Goal: Task Accomplishment & Management: Use online tool/utility

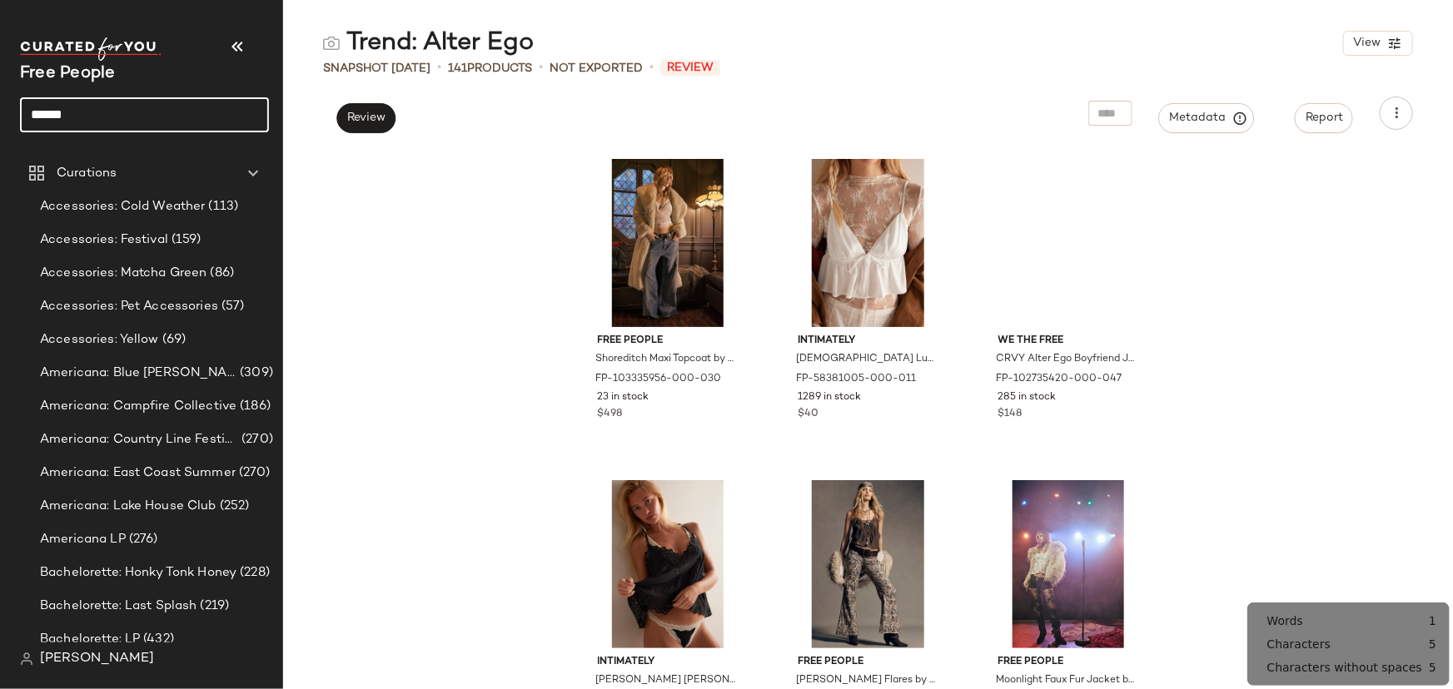
type input "******"
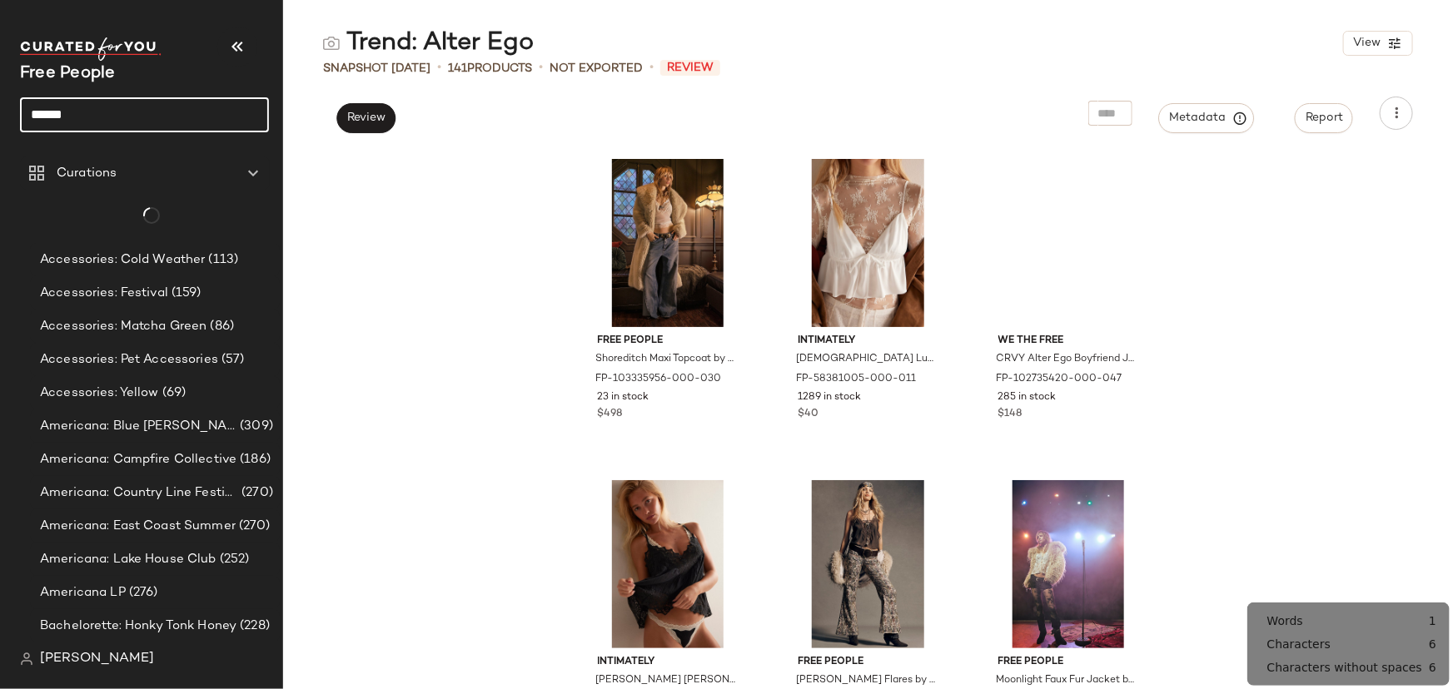
click at [166, 107] on input "******" at bounding box center [144, 114] width 249 height 35
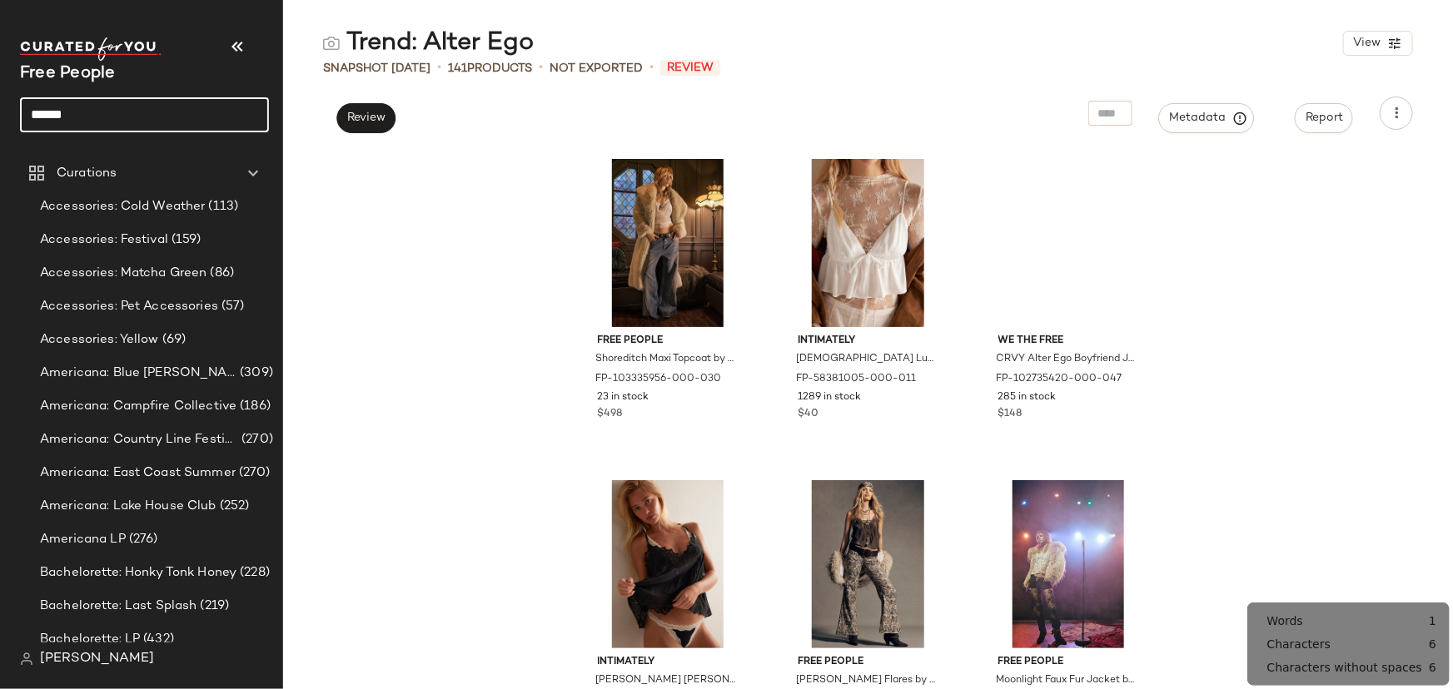
click at [136, 110] on input "******" at bounding box center [144, 114] width 249 height 35
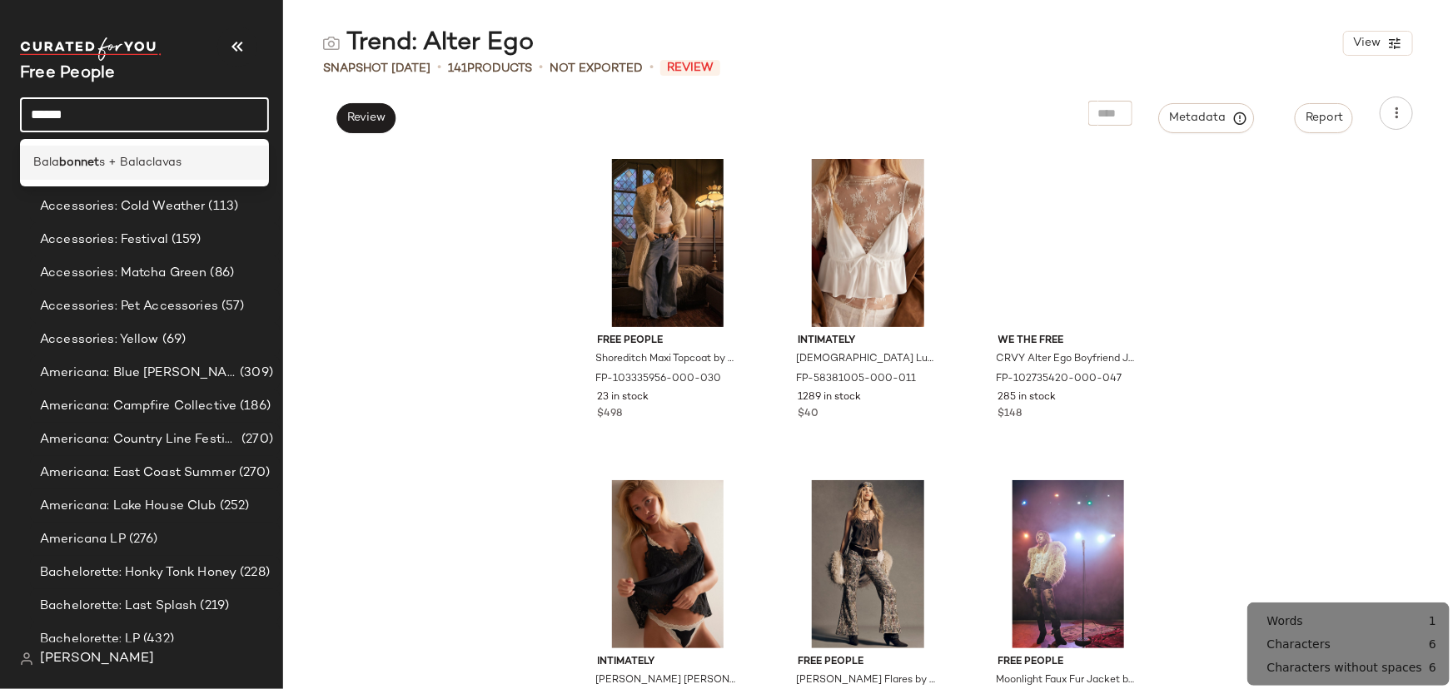
click at [151, 166] on span "s + Balaclavas" at bounding box center [140, 162] width 82 height 17
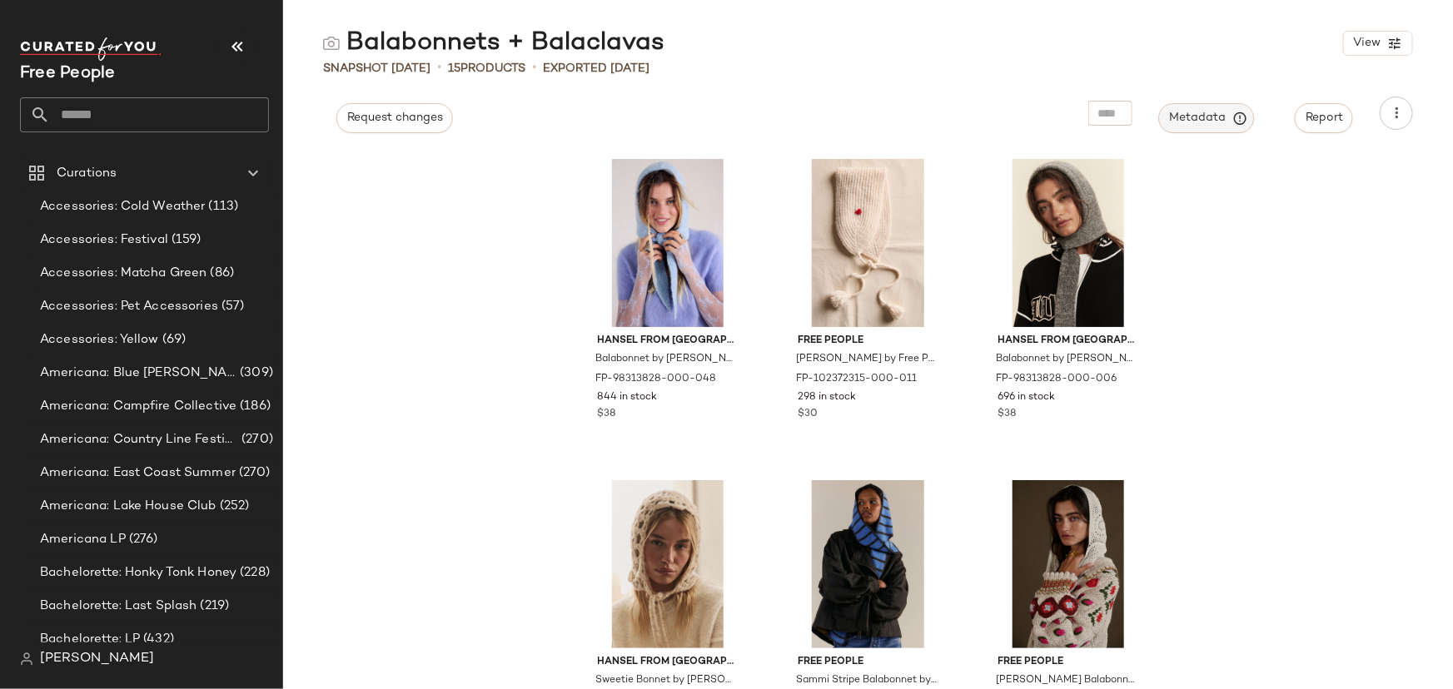
click at [1210, 117] on span "Metadata" at bounding box center [1207, 118] width 76 height 15
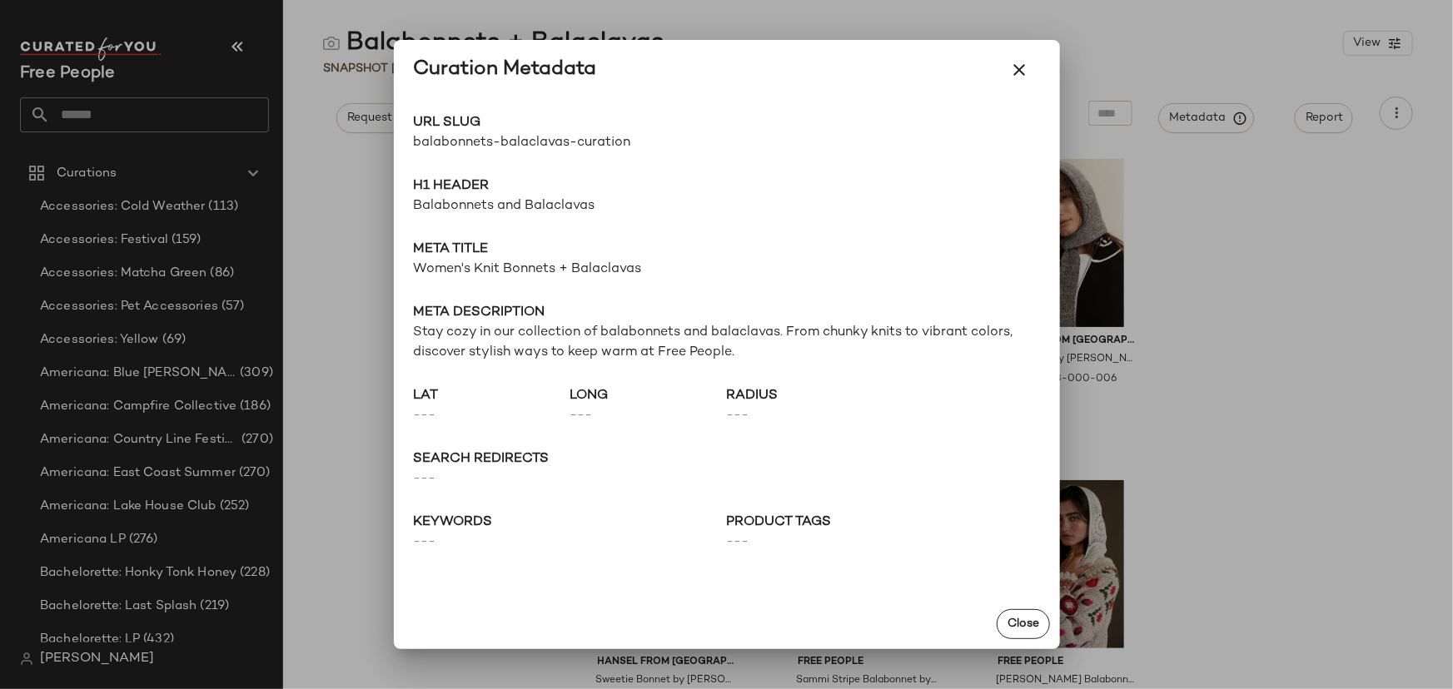
click at [532, 150] on span "balabonnets-balaclavas-curation" at bounding box center [570, 143] width 313 height 20
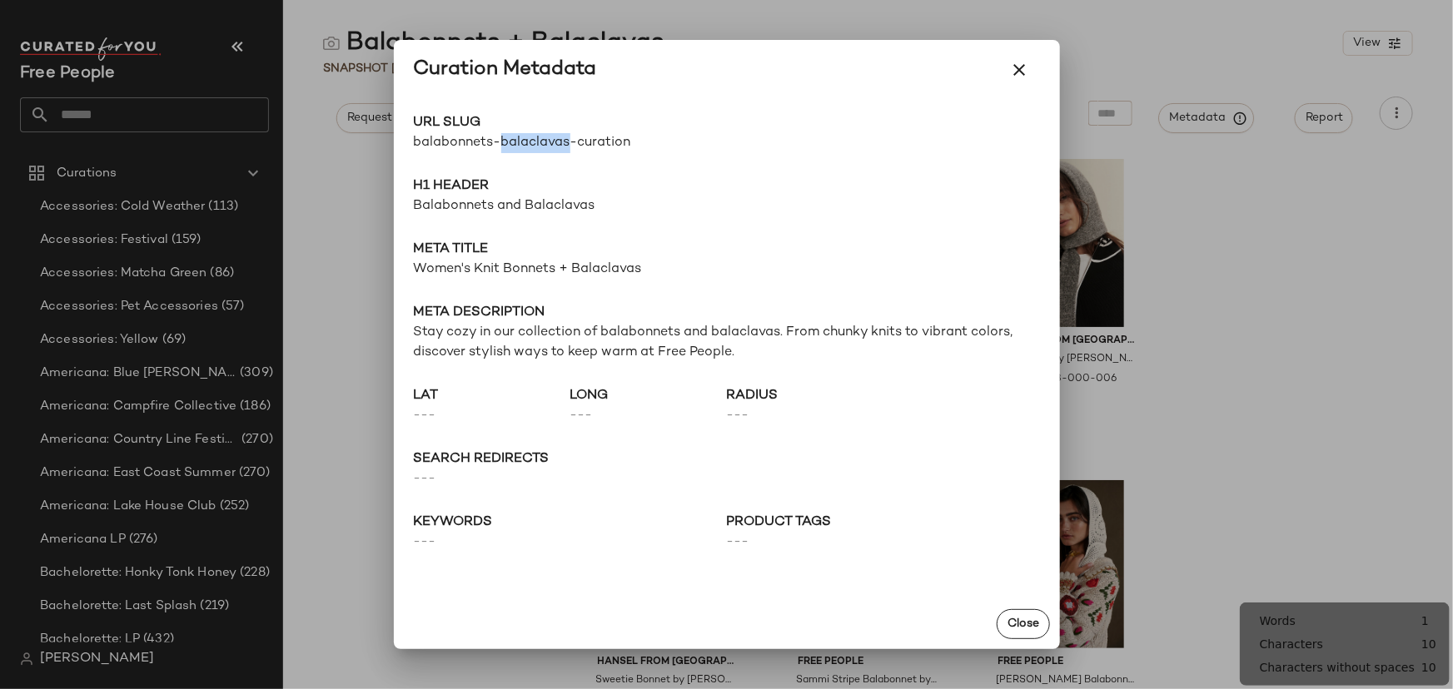
click at [531, 150] on span "balabonnets-balaclavas-curation" at bounding box center [570, 143] width 313 height 20
copy div "balabonnets-balaclavas-curation Go to Shop"
click at [534, 323] on span "Stay cozy in our collection of balabonnets and balaclavas. From chunky knits to…" at bounding box center [727, 343] width 626 height 40
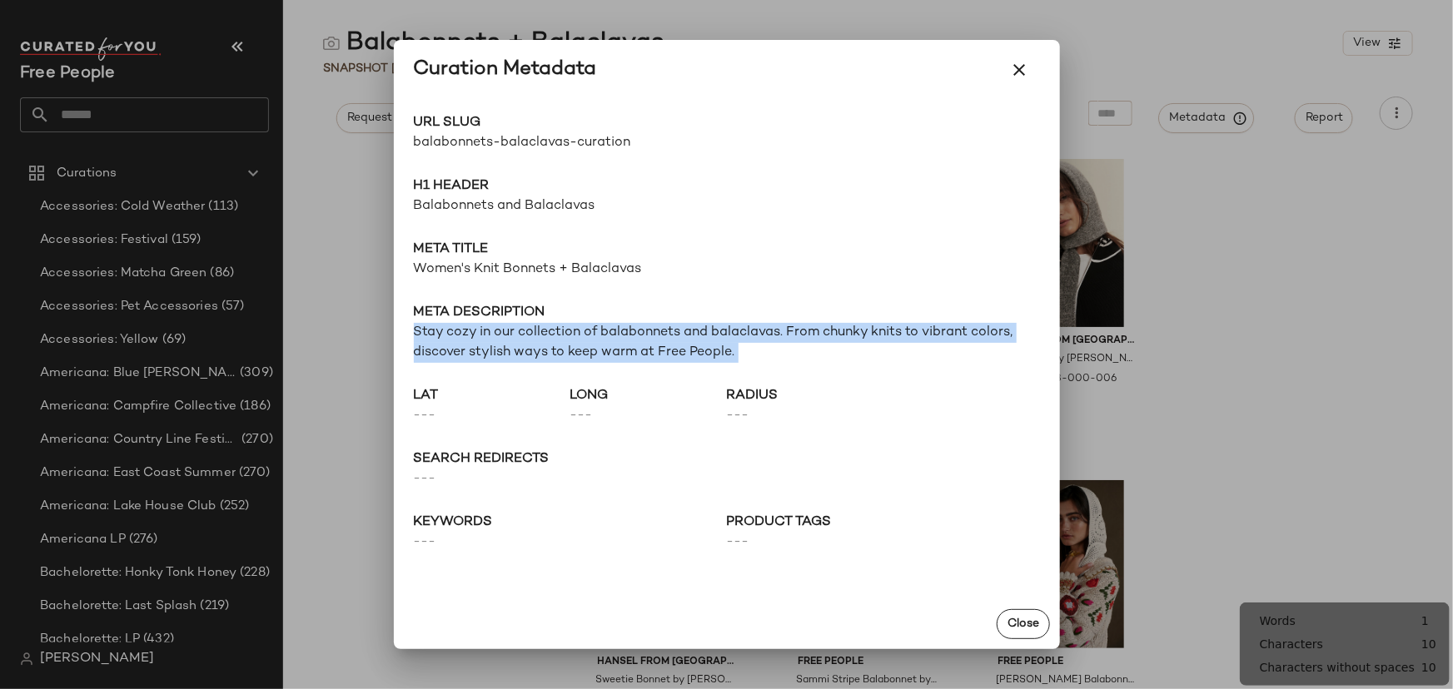
click at [534, 323] on span "Stay cozy in our collection of balabonnets and balaclavas. From chunky knits to…" at bounding box center [727, 343] width 626 height 40
copy span "Stay cozy in our collection of balabonnets and balaclavas. From chunky knits to…"
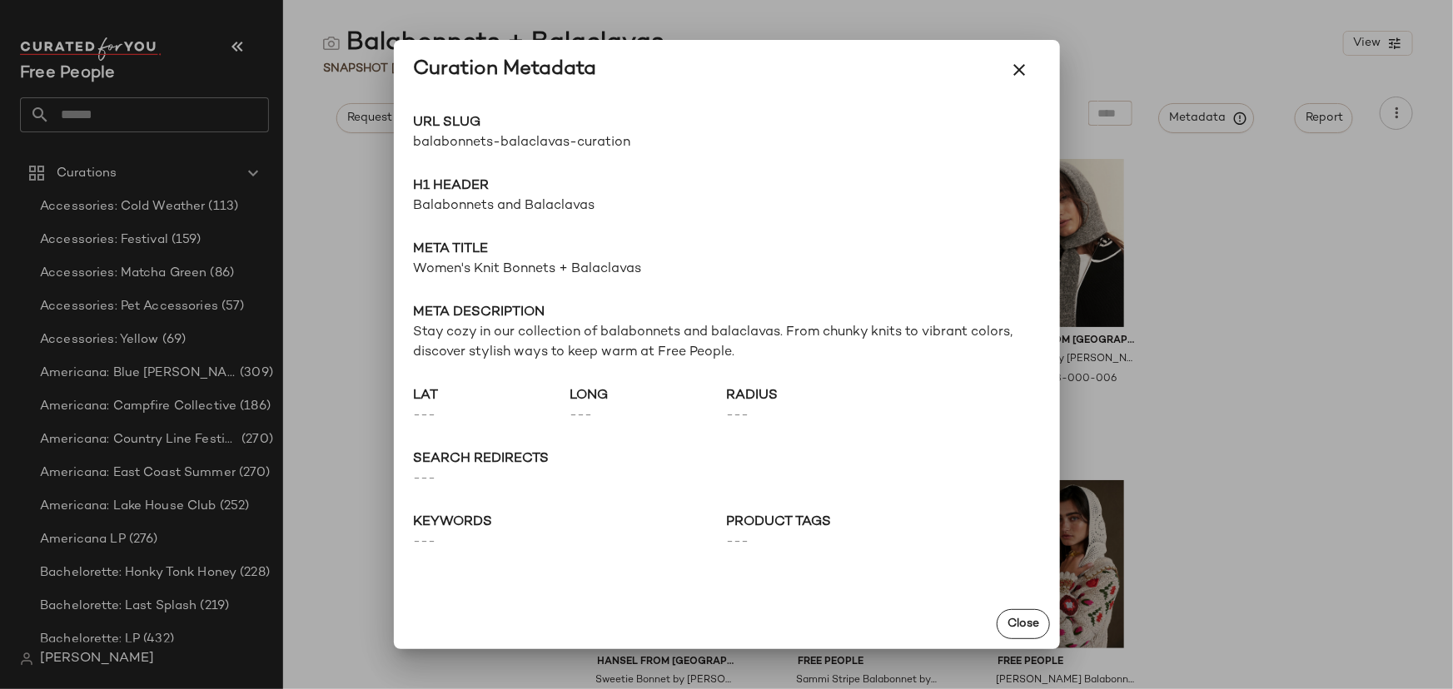
click at [546, 264] on span "Women's Knit Bonnets + Balaclavas" at bounding box center [727, 270] width 626 height 20
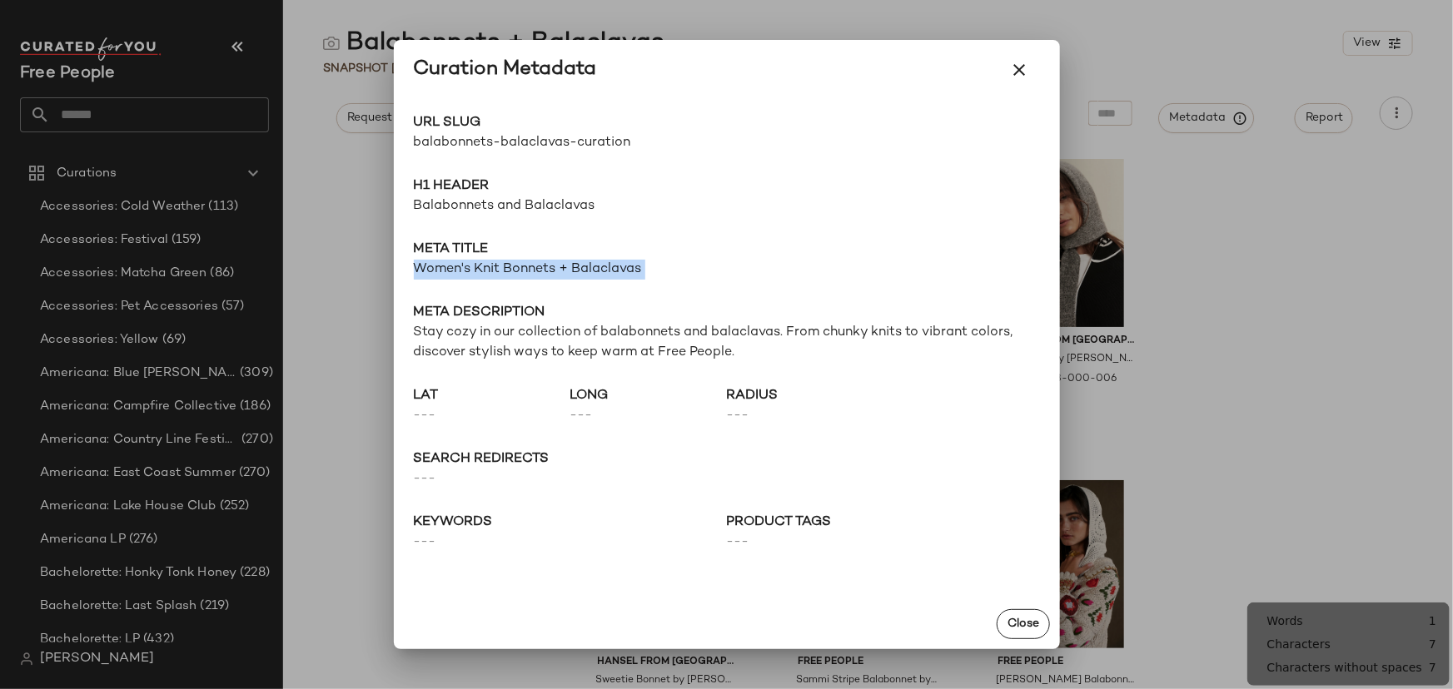
click at [546, 264] on span "Women's Knit Bonnets + Balaclavas" at bounding box center [727, 270] width 626 height 20
copy span "Women's Knit Bonnets + Balaclavas"
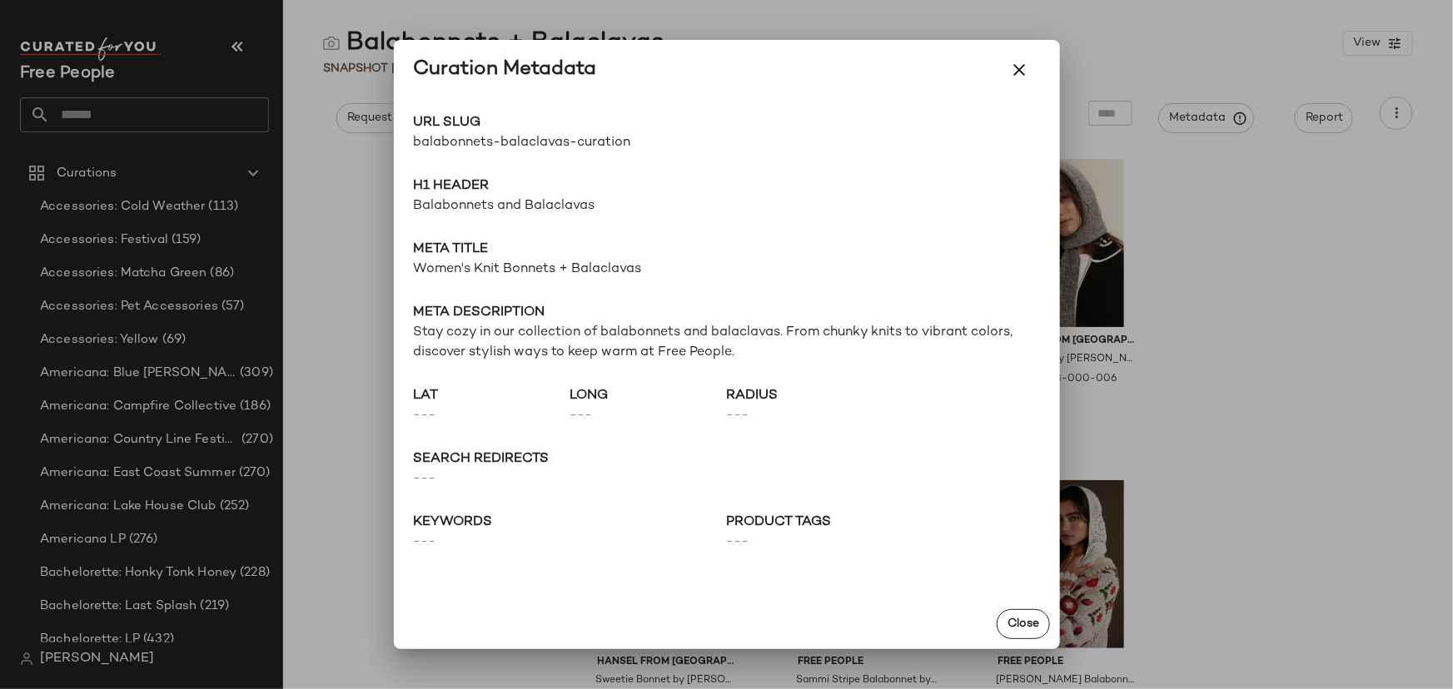
click at [491, 142] on span "balabonnets-balaclavas-curation" at bounding box center [570, 143] width 313 height 20
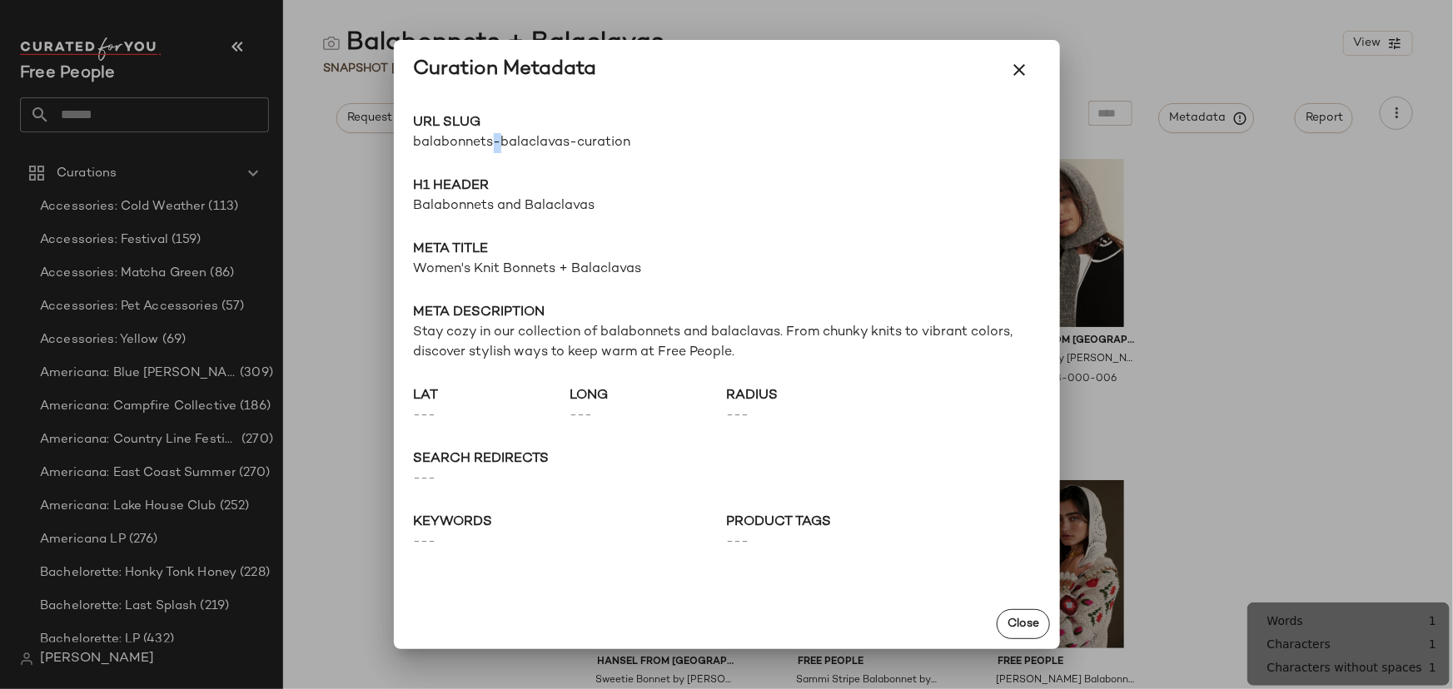
click at [491, 142] on span "balabonnets-balaclavas-curation" at bounding box center [570, 143] width 313 height 20
copy div "balabonnets-balaclavas-curation Go to Shop"
click at [444, 206] on span "Balabonnets and Balaclavas" at bounding box center [727, 206] width 626 height 20
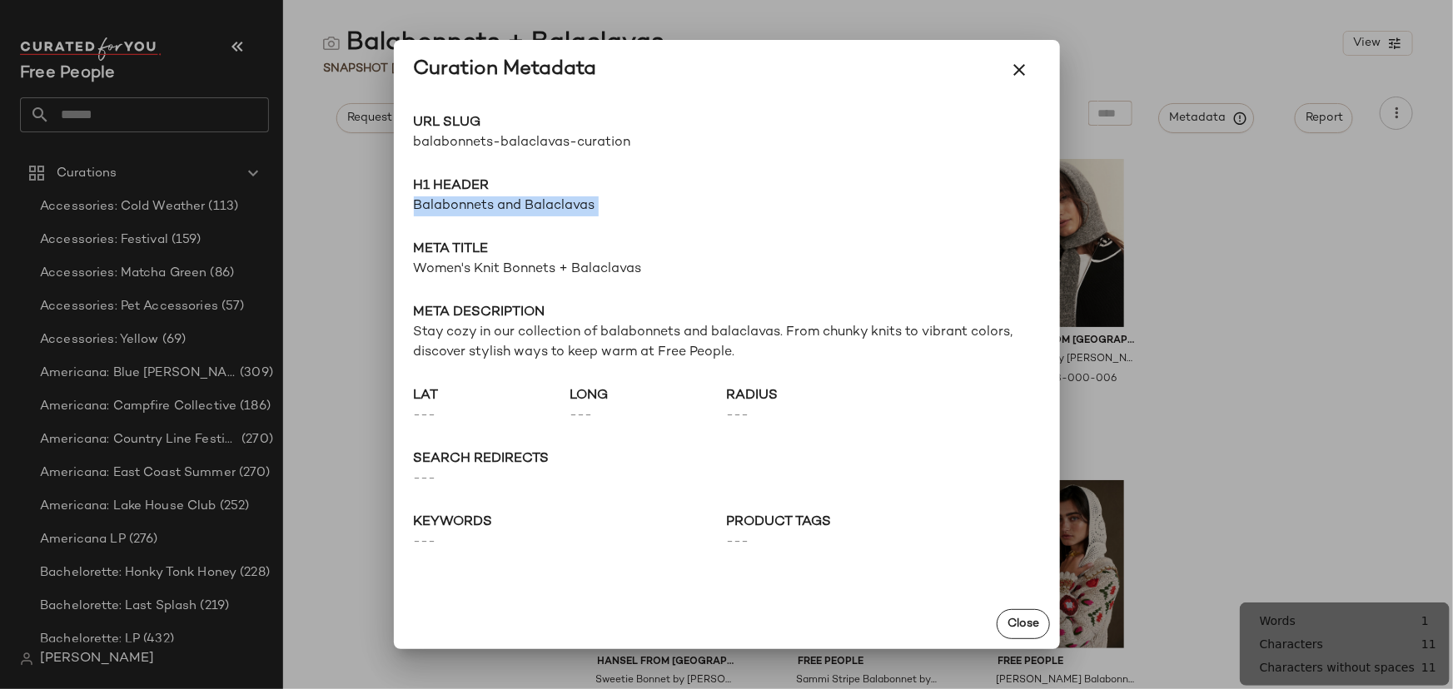
click at [444, 206] on span "Balabonnets and Balaclavas" at bounding box center [727, 206] width 626 height 20
copy span "Balabonnets and Balaclavas"
click at [546, 274] on span "Women's Knit Bonnets + Balaclavas" at bounding box center [727, 270] width 626 height 20
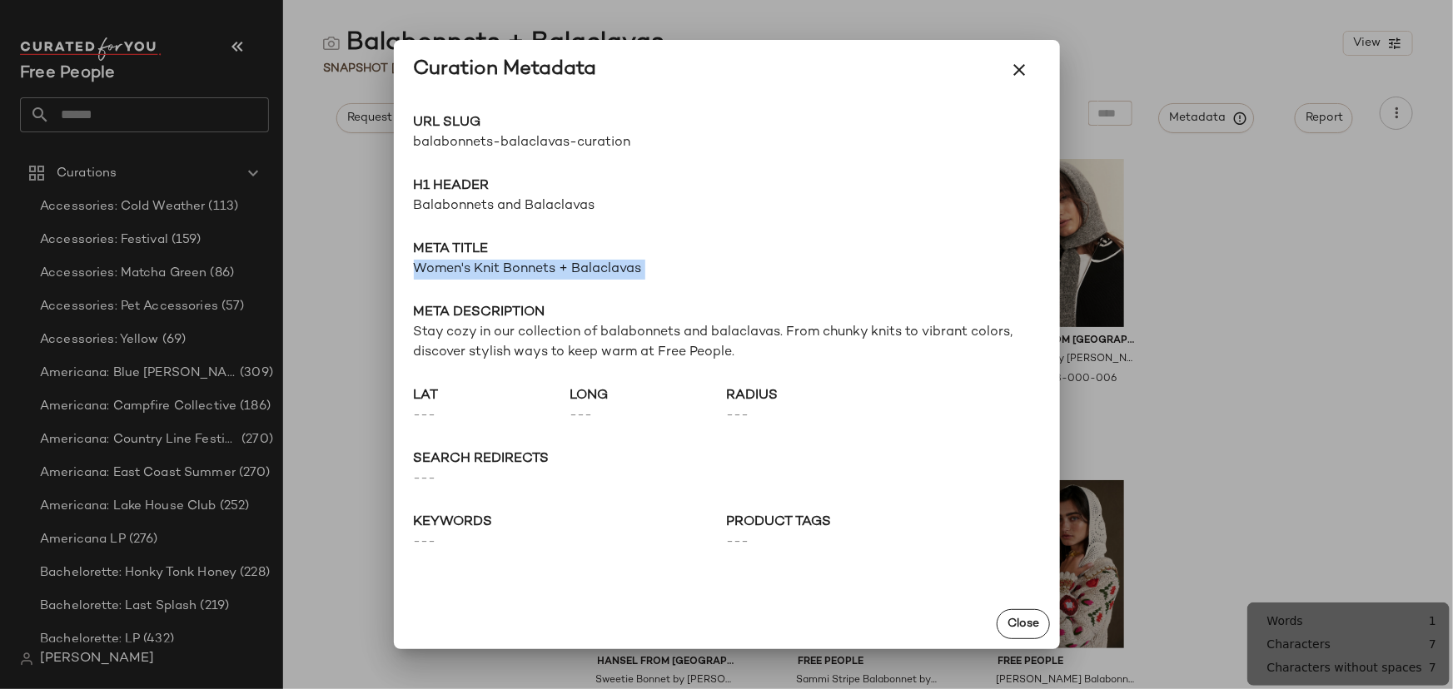
click at [546, 274] on span "Women's Knit Bonnets + Balaclavas" at bounding box center [727, 270] width 626 height 20
copy span "Women's Knit Bonnets + Balaclavas"
